Goal: Task Accomplishment & Management: Complete application form

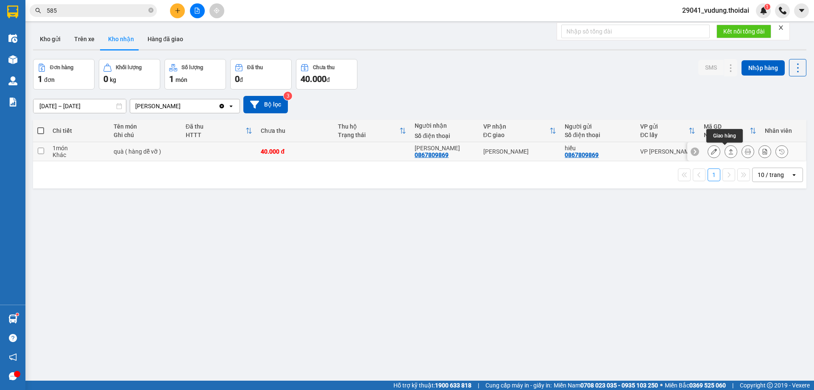
click at [711, 152] on icon at bounding box center [714, 151] width 6 height 6
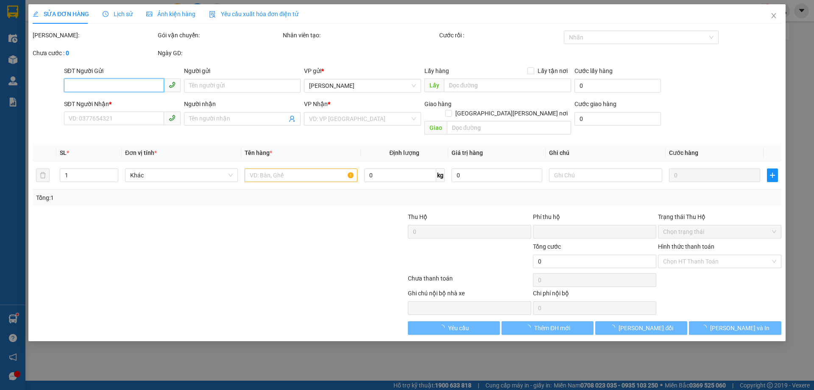
type input "0867809869"
type input "hiếu"
type input "0867809869"
type input "[PERSON_NAME]"
type input "0"
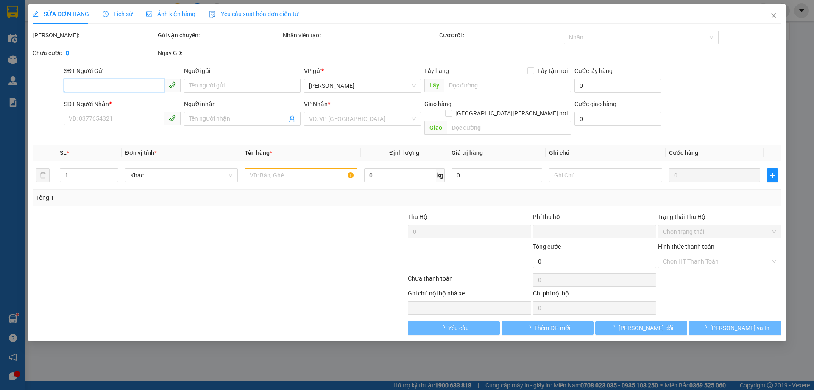
type input "40.000"
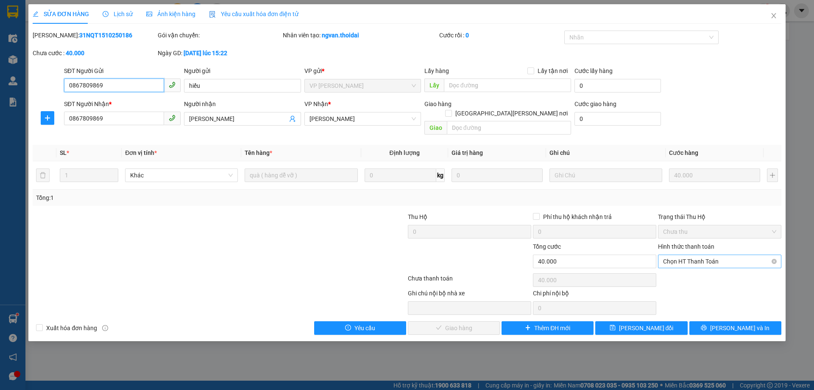
click at [702, 255] on span "Chọn HT Thanh Toán" at bounding box center [719, 261] width 113 height 13
click at [690, 269] on div "Tại văn phòng" at bounding box center [719, 268] width 113 height 9
type input "0"
click at [442, 323] on span "[PERSON_NAME] và [PERSON_NAME] hàng" at bounding box center [481, 327] width 115 height 9
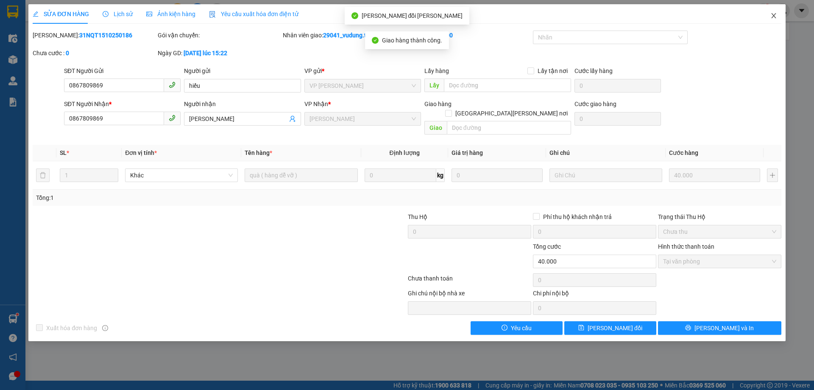
click at [773, 18] on icon "close" at bounding box center [774, 15] width 7 height 7
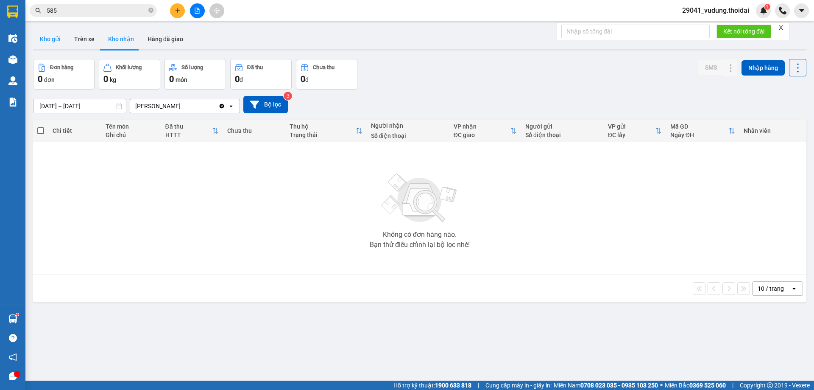
click at [45, 38] on button "Kho gửi" at bounding box center [50, 39] width 34 height 20
click at [86, 34] on button "Trên xe" at bounding box center [84, 39] width 34 height 20
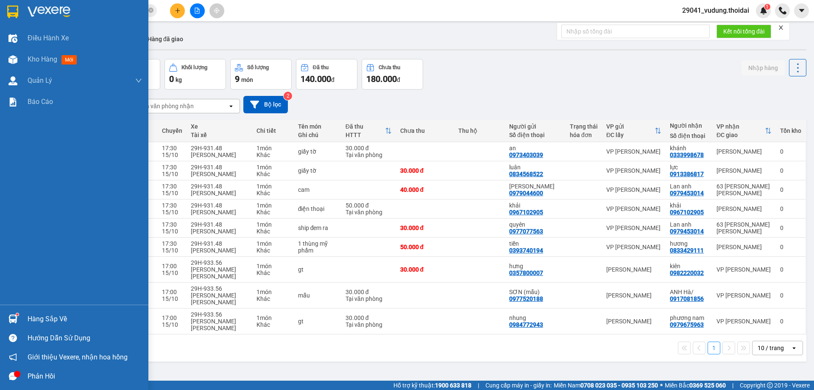
click at [48, 319] on div "Hàng sắp về" at bounding box center [85, 319] width 115 height 13
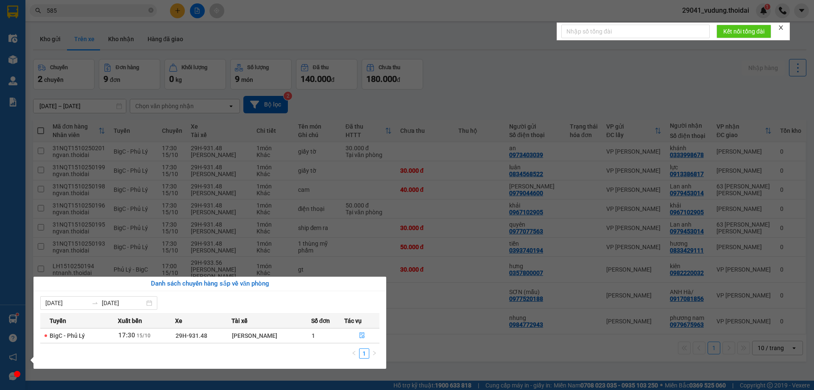
click at [456, 333] on section "Kết quả [PERSON_NAME] ( 71 ) Bộ lọc Mã ĐH Trạng thái Món hàng Thu hộ Tổng [PERS…" at bounding box center [407, 195] width 814 height 390
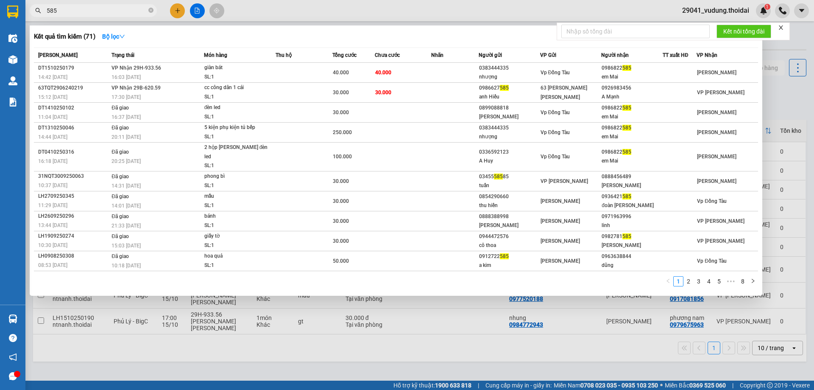
click at [105, 12] on input "585" at bounding box center [97, 10] width 100 height 9
paste input "0979453014"
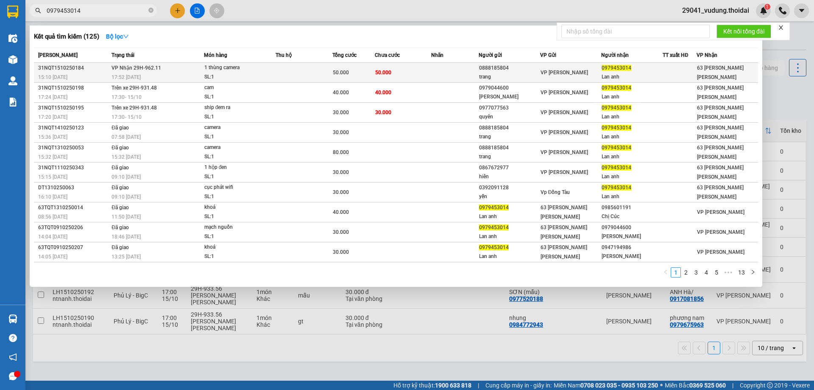
type input "0979453014"
click at [157, 74] on div "17:52 [DATE]" at bounding box center [158, 77] width 92 height 9
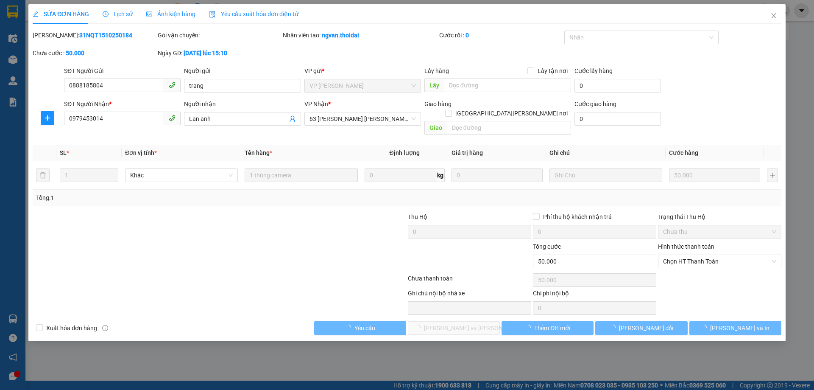
type input "0888185804"
type input "trang"
type input "0979453014"
type input "Lan anh"
type input "0"
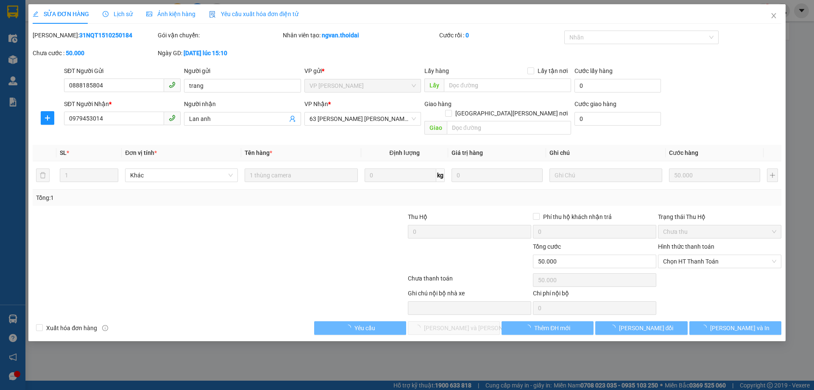
type input "50.000"
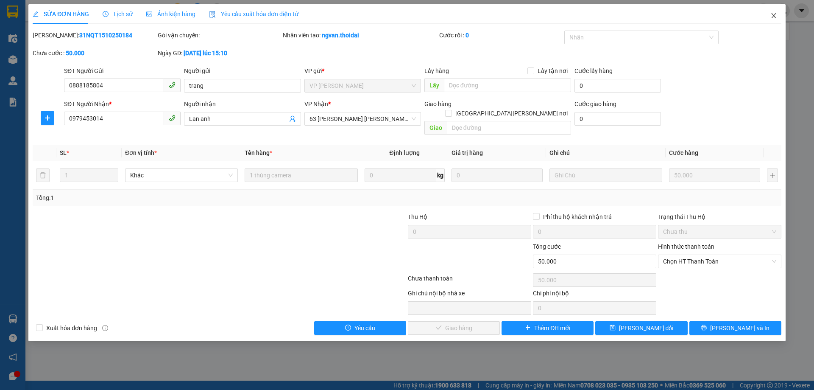
click at [772, 17] on icon "close" at bounding box center [774, 15] width 7 height 7
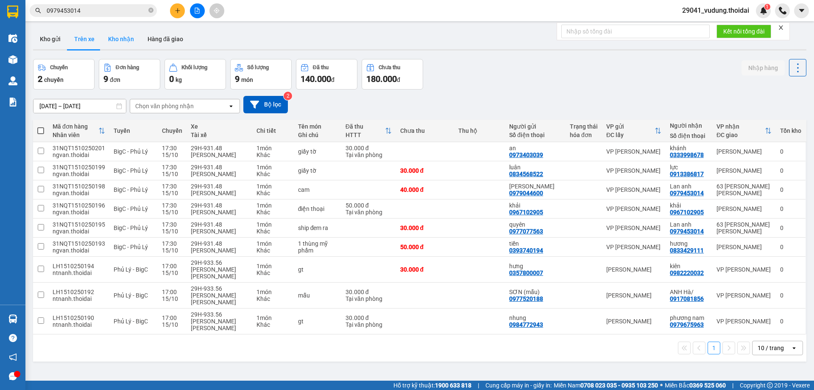
click at [115, 35] on button "Kho nhận" at bounding box center [120, 39] width 39 height 20
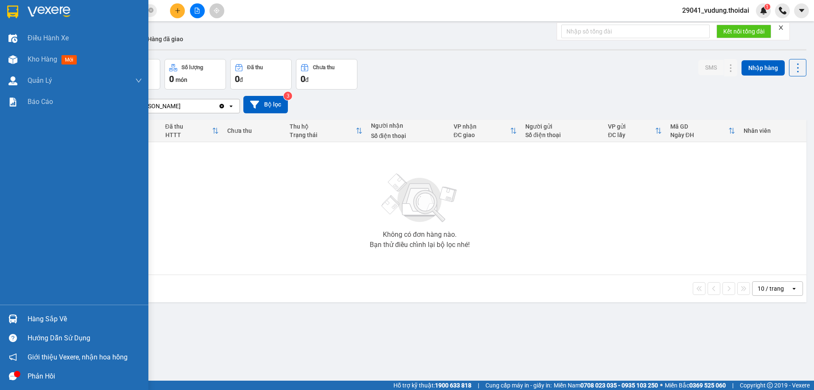
click at [70, 316] on div "Hàng sắp về" at bounding box center [85, 319] width 115 height 13
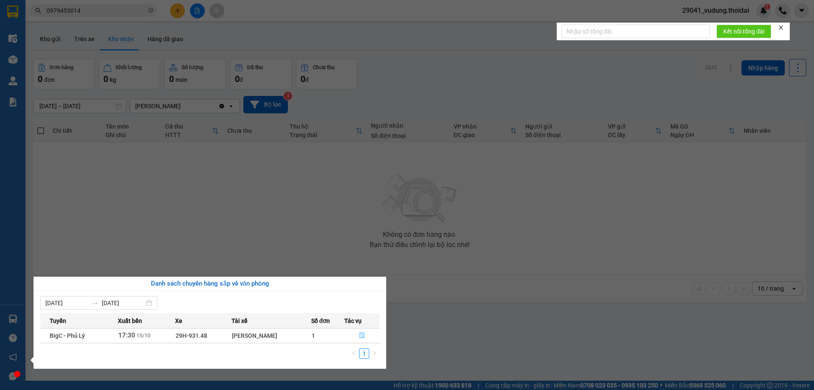
click at [363, 339] on span "file-done" at bounding box center [362, 335] width 6 height 7
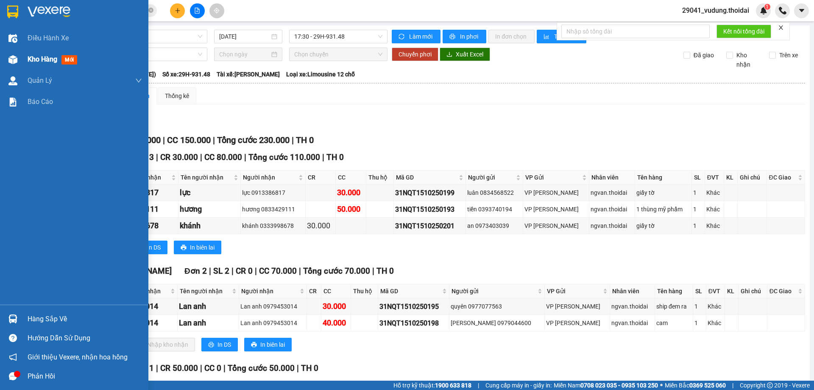
drag, startPoint x: 35, startPoint y: 61, endPoint x: 309, endPoint y: 2, distance: 280.8
click at [35, 63] on span "Kho hàng" at bounding box center [43, 59] width 30 height 8
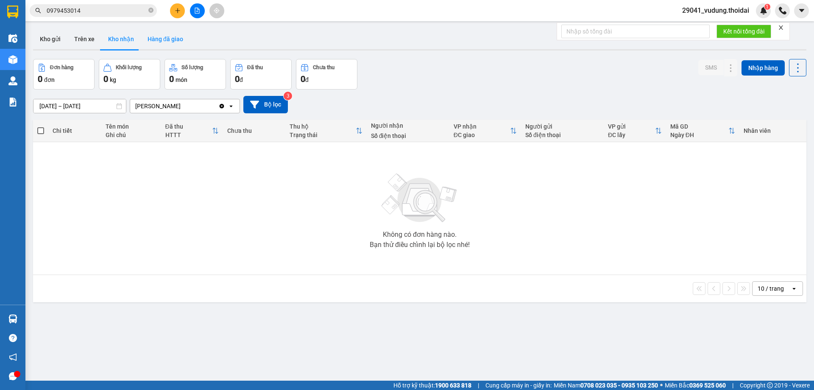
click at [164, 35] on button "Hàng đã giao" at bounding box center [165, 39] width 49 height 20
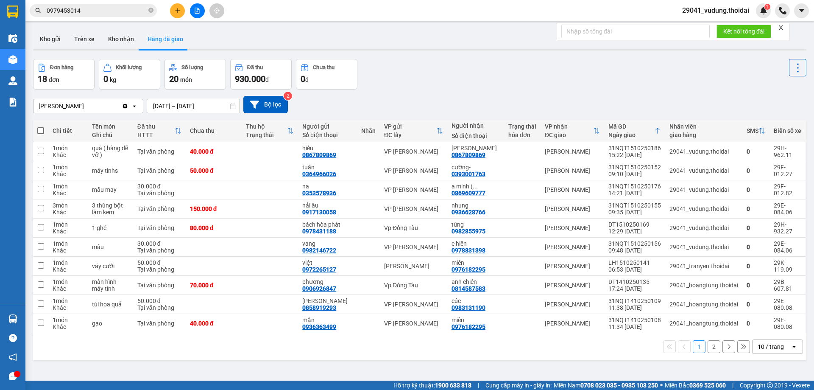
click at [90, 10] on input "0979453014" at bounding box center [97, 10] width 100 height 9
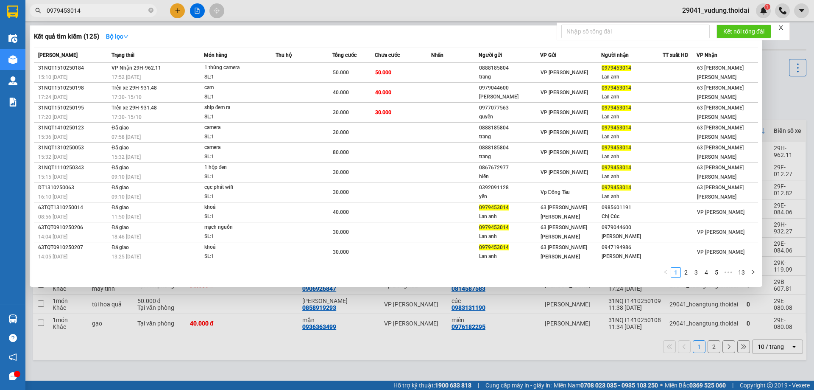
click at [90, 10] on input "0979453014" at bounding box center [97, 10] width 100 height 9
paste input "82220032"
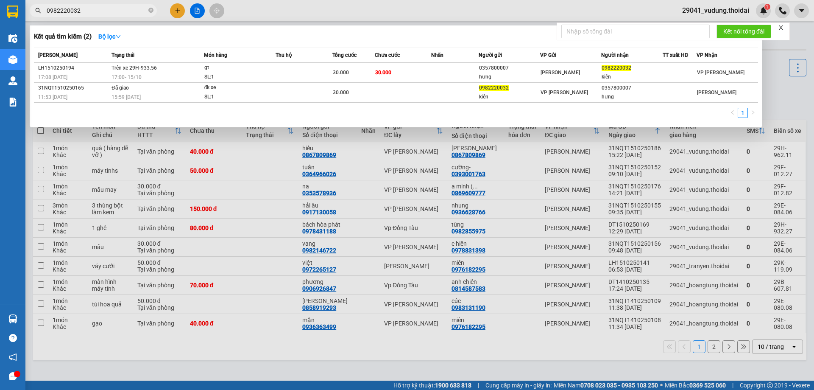
type input "0982220032"
click at [256, 365] on div at bounding box center [407, 195] width 814 height 390
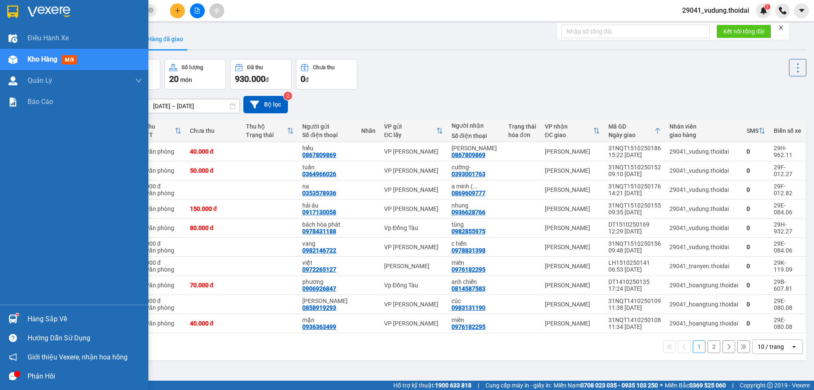
click at [45, 324] on div "Hàng sắp về" at bounding box center [85, 319] width 115 height 13
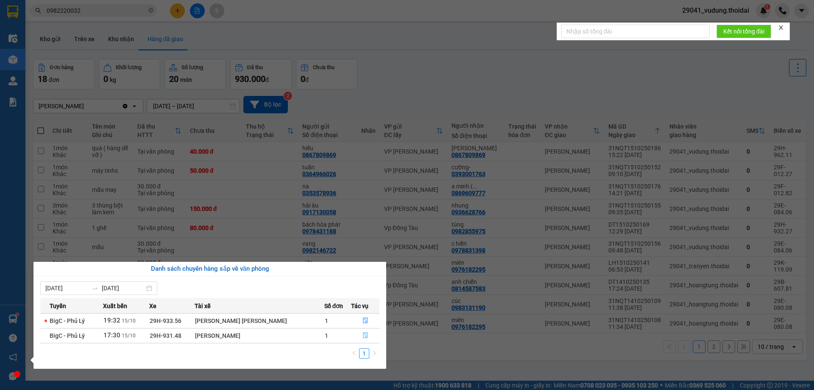
click at [365, 334] on icon "file-done" at bounding box center [366, 335] width 6 height 6
